Goal: Navigation & Orientation: Understand site structure

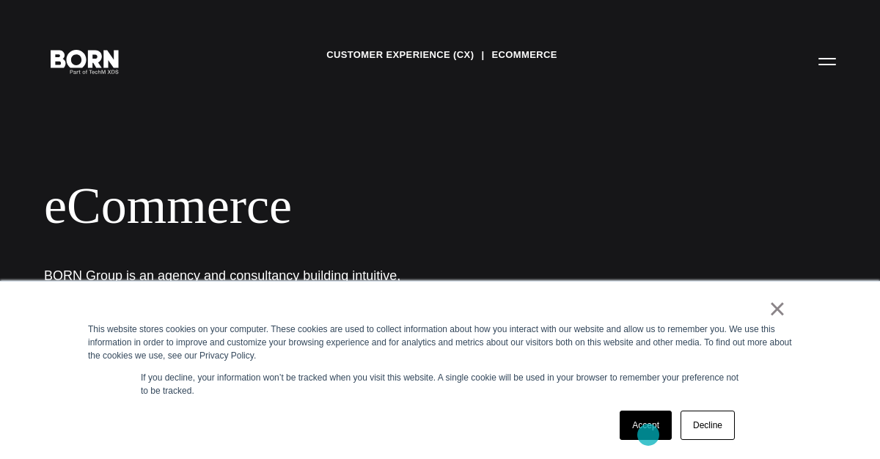
click at [645, 433] on link "Accept" at bounding box center [646, 425] width 52 height 29
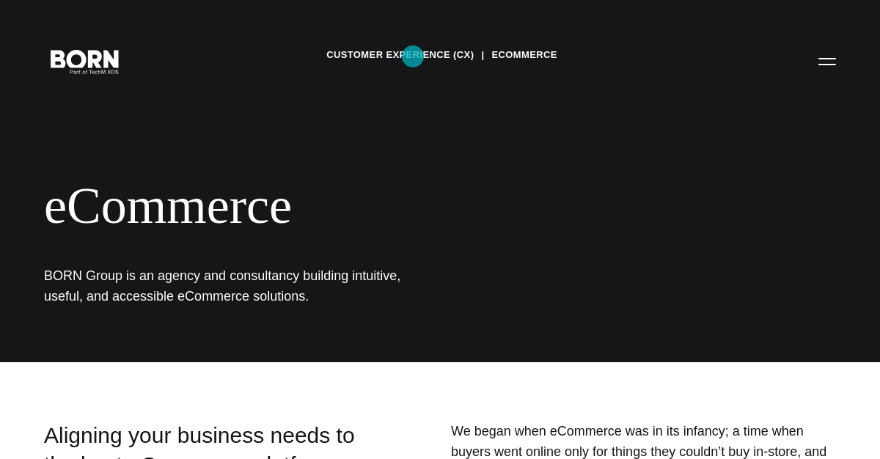
click at [413, 56] on link "Customer Experience (CX)" at bounding box center [399, 55] width 147 height 22
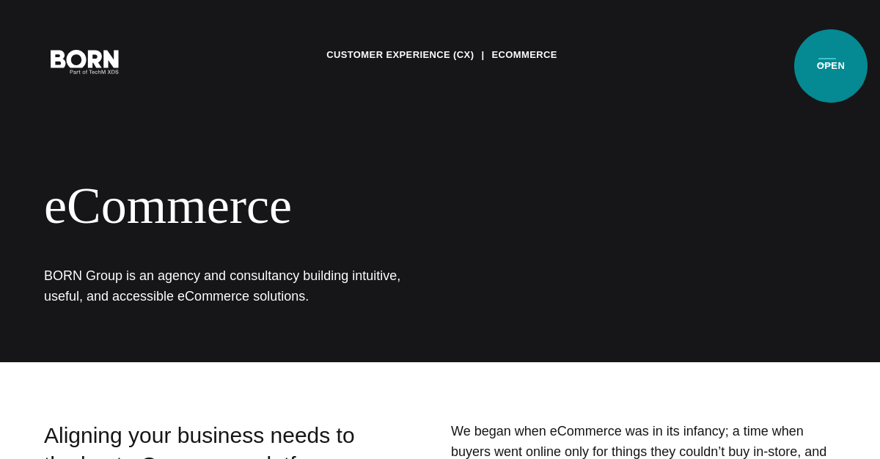
click at [831, 66] on button "Primary Menu" at bounding box center [827, 60] width 35 height 31
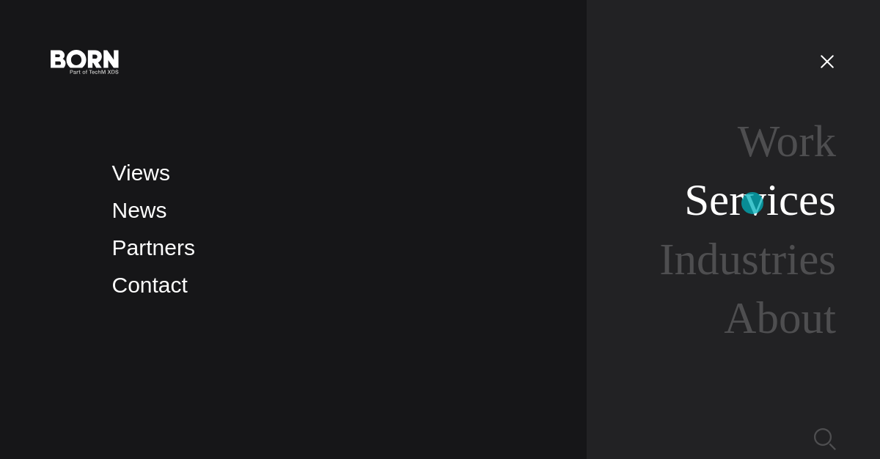
click at [753, 203] on link "Services" at bounding box center [760, 199] width 152 height 49
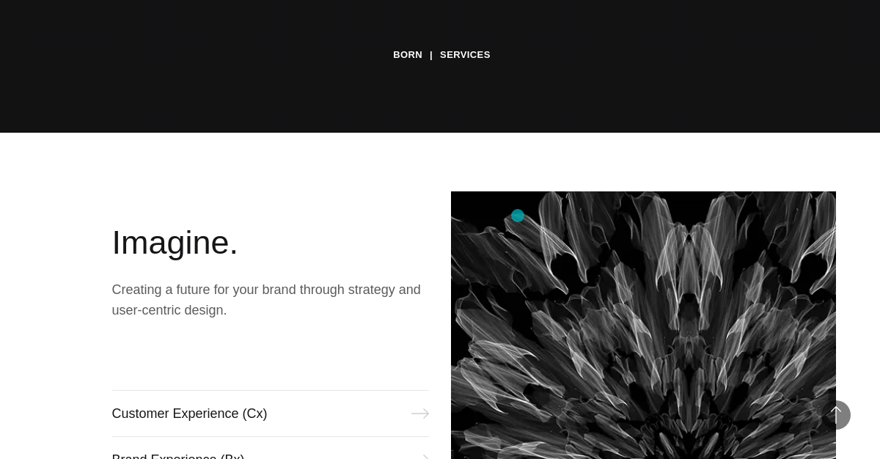
scroll to position [461, 0]
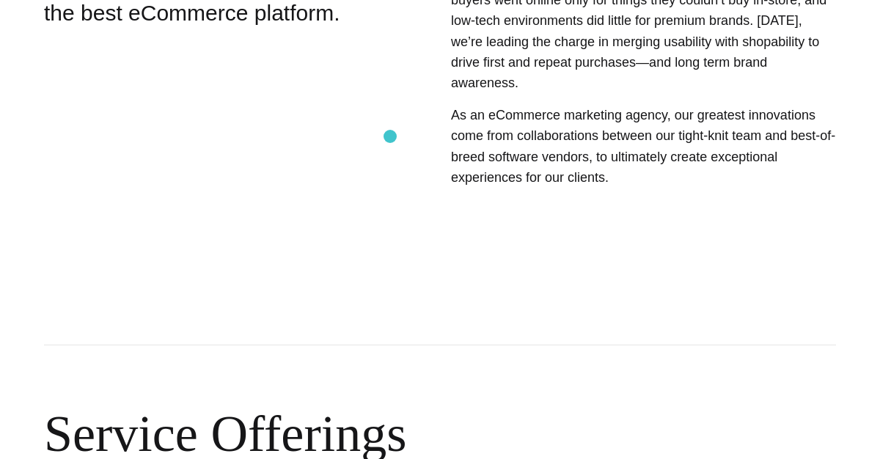
scroll to position [146, 0]
